Goal: Use online tool/utility: Utilize a website feature to perform a specific function

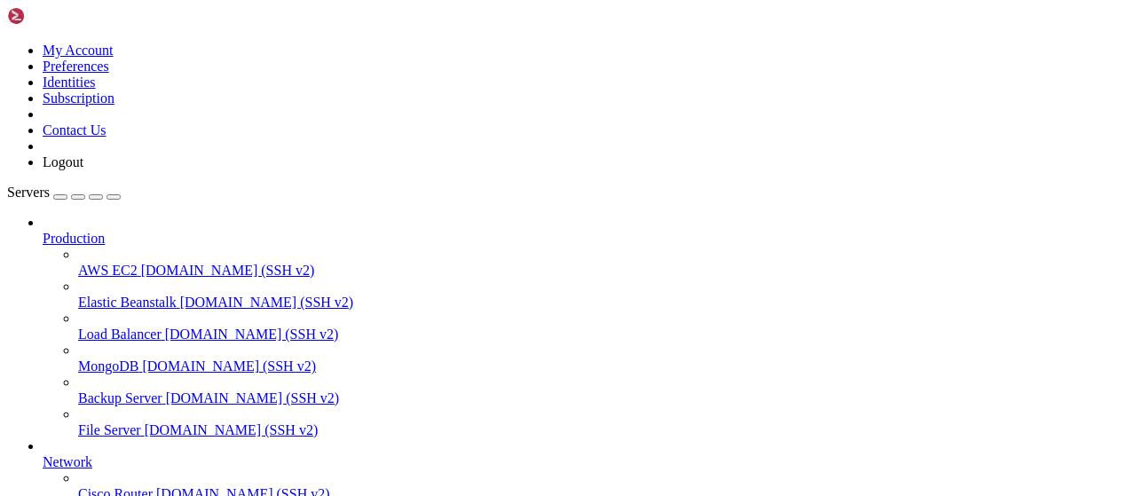
scroll to position [360, 0]
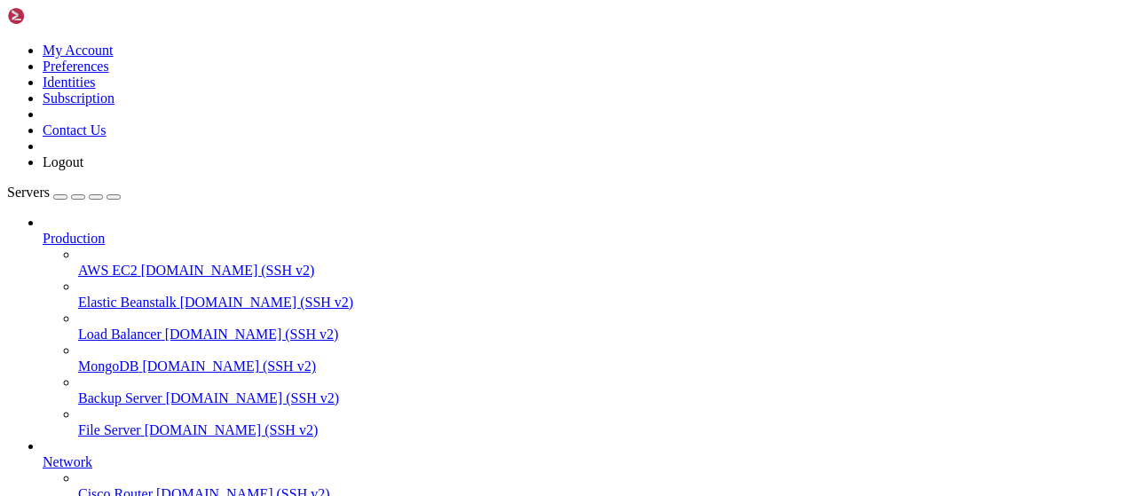
type input "/root/growagarden"
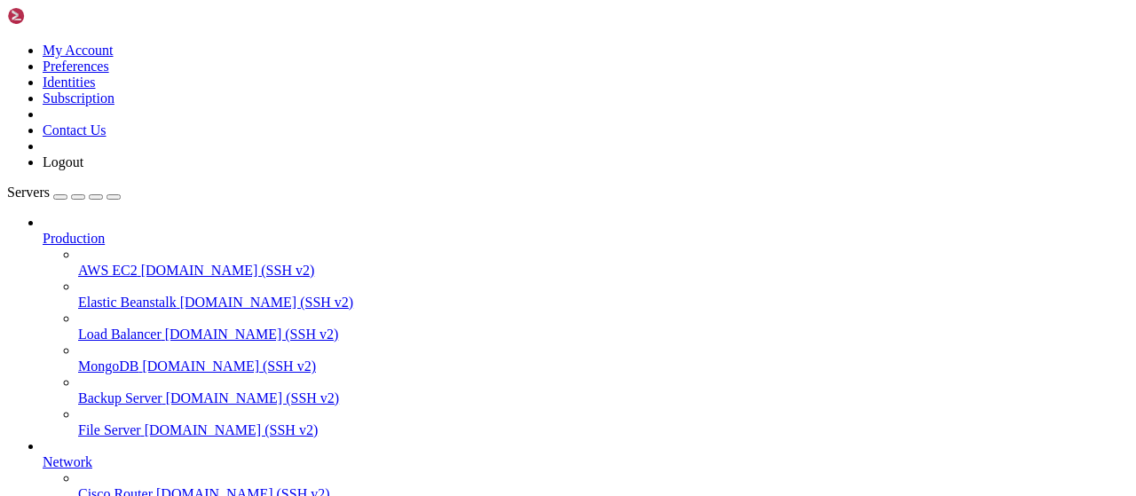
drag, startPoint x: 286, startPoint y: 68, endPoint x: 205, endPoint y: 66, distance: 80.8
